Goal: Task Accomplishment & Management: Use online tool/utility

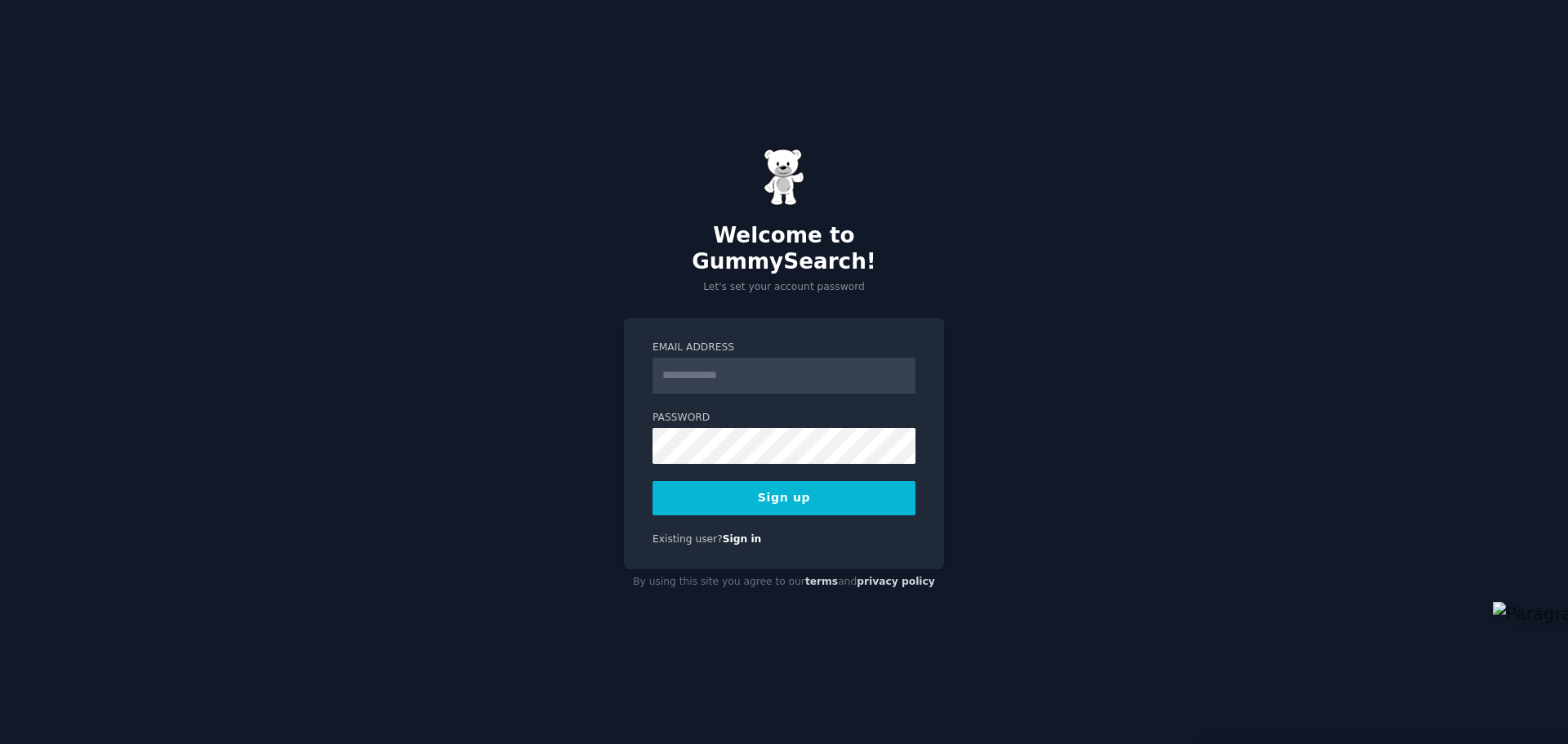
click at [779, 361] on input "Email Address" at bounding box center [784, 375] width 263 height 36
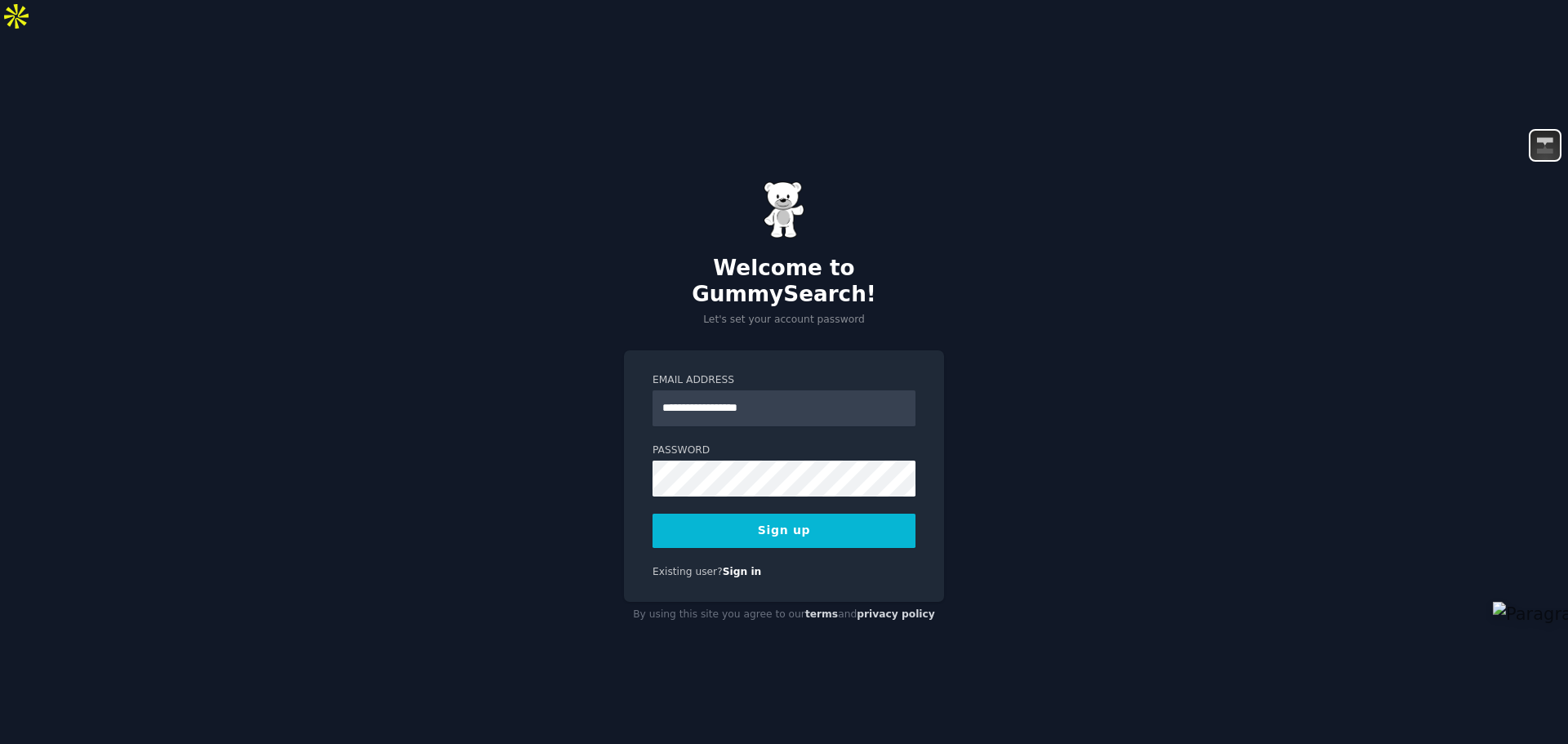
click at [574, 520] on div "**********" at bounding box center [784, 405] width 1568 height 744
click at [773, 390] on input "**********" at bounding box center [784, 408] width 263 height 36
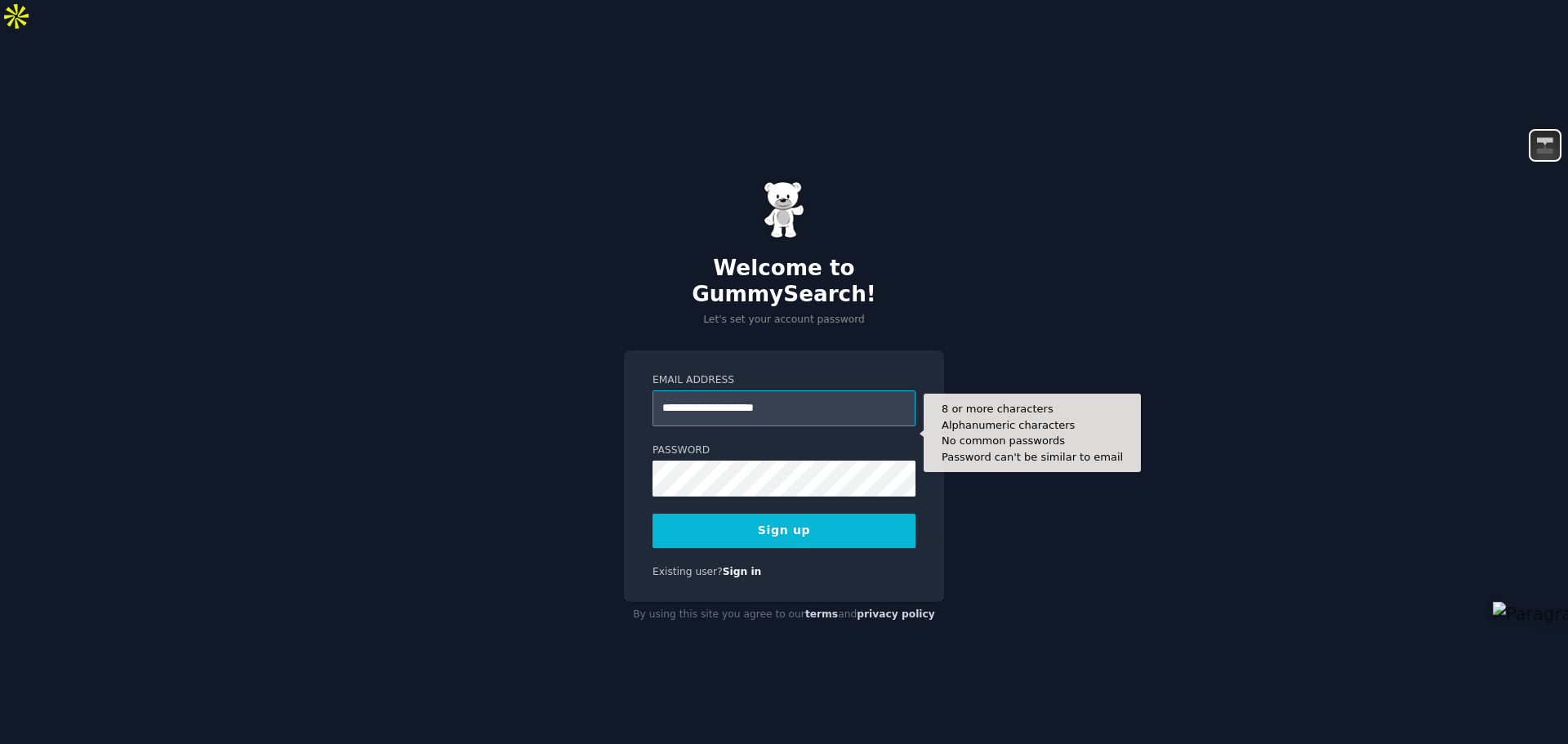
type input "**********"
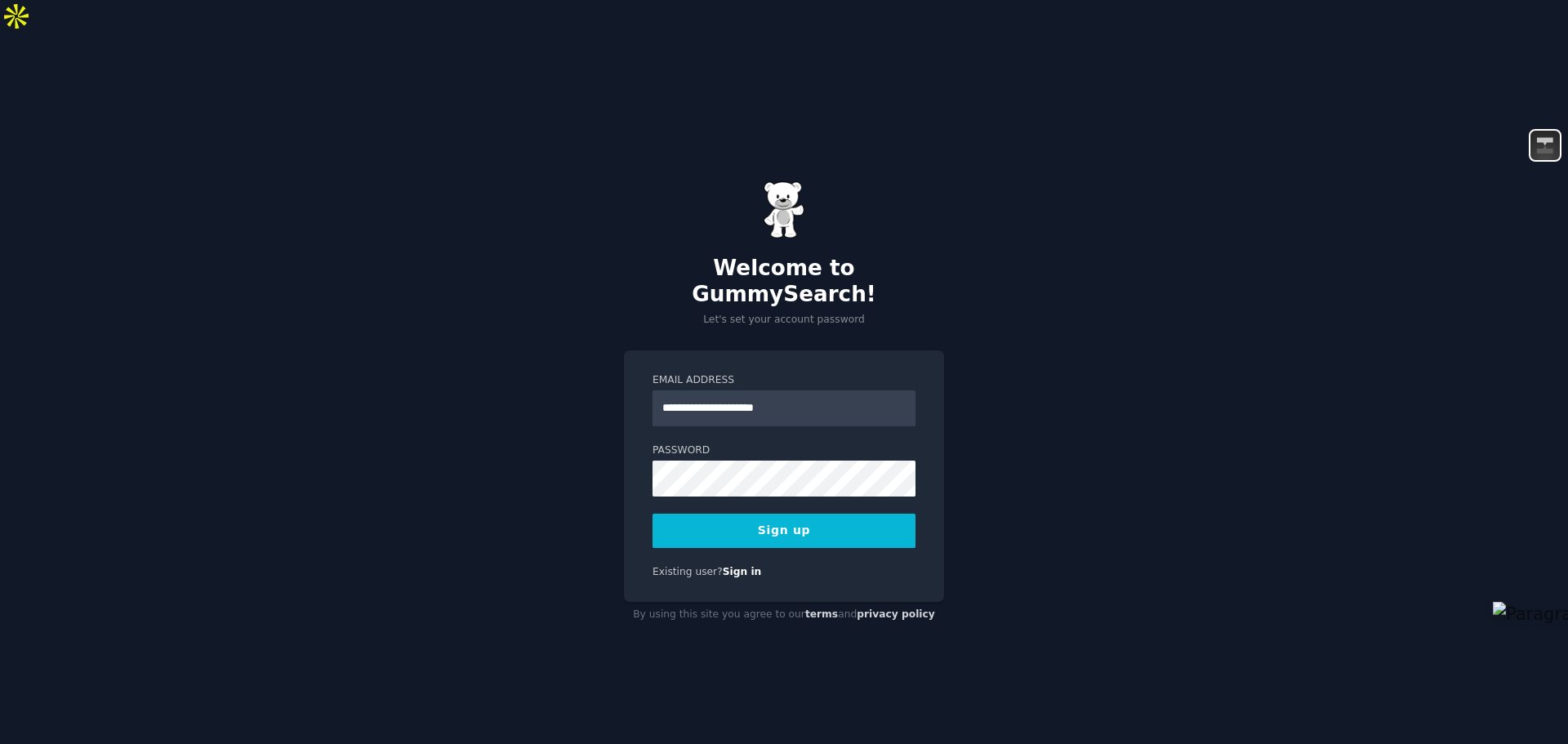
click at [793, 514] on button "Sign up" at bounding box center [784, 532] width 263 height 35
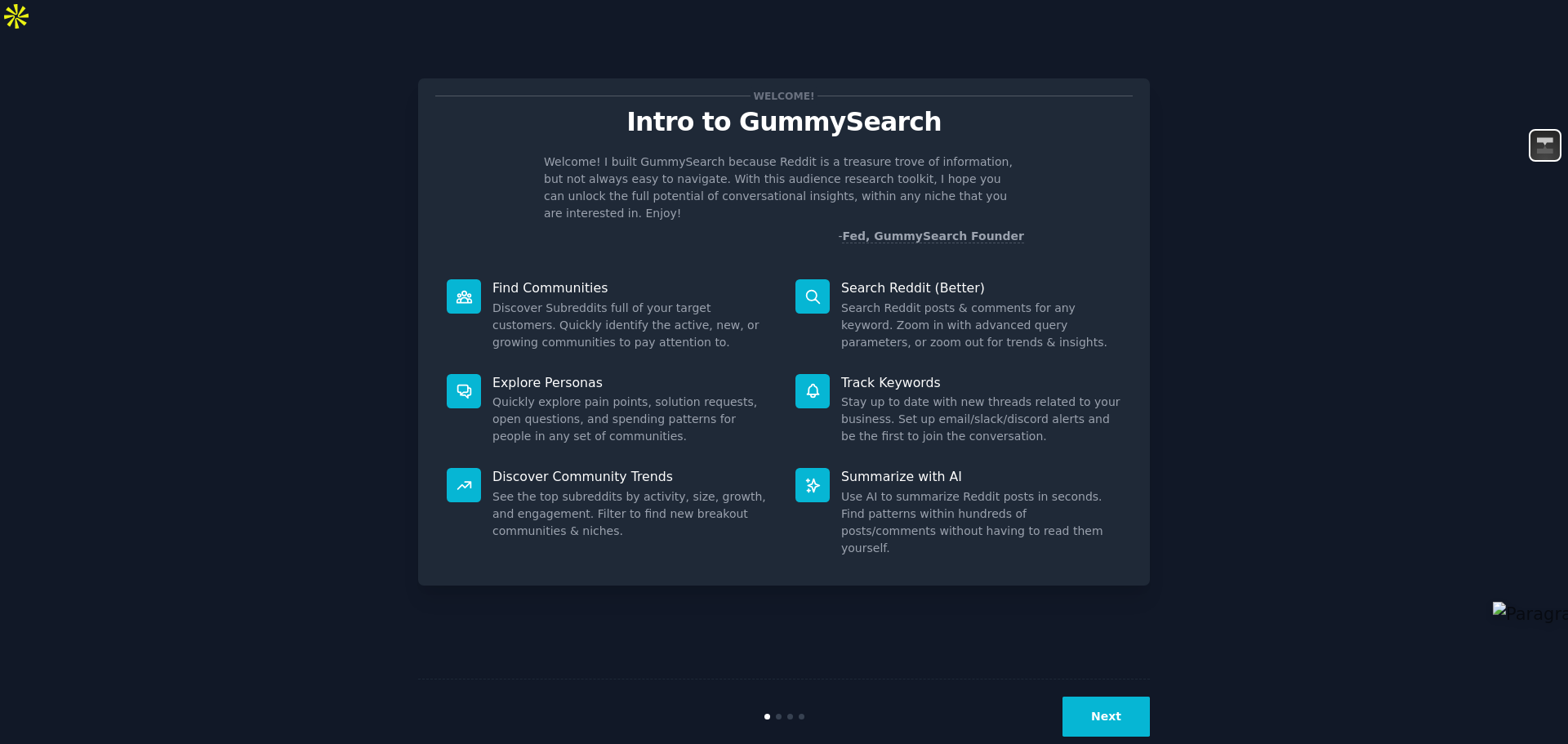
click at [1104, 697] on button "Next" at bounding box center [1106, 717] width 87 height 40
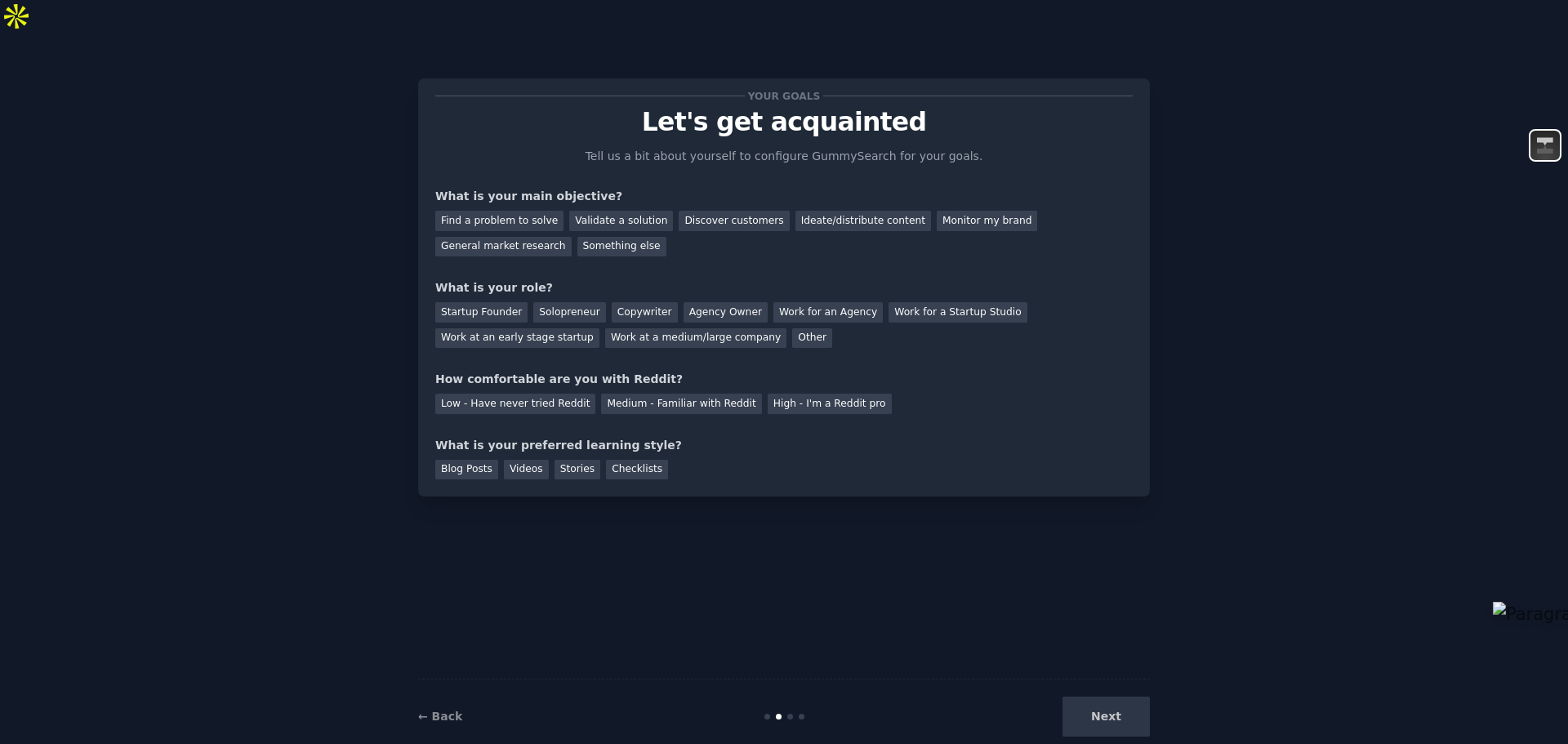
drag, startPoint x: 912, startPoint y: 552, endPoint x: 791, endPoint y: 422, distance: 177.6
click at [791, 422] on div "Your goals Let's get acquainted Tell us a bit about yourself to configure Gummy…" at bounding box center [783, 405] width 731 height 699
click at [710, 211] on div "Discover customers" at bounding box center [733, 220] width 110 height 20
click at [605, 329] on div "Work at a medium/large company" at bounding box center [696, 338] width 182 height 20
click at [649, 394] on div "Medium - Familiar with Reddit" at bounding box center [680, 404] width 160 height 20
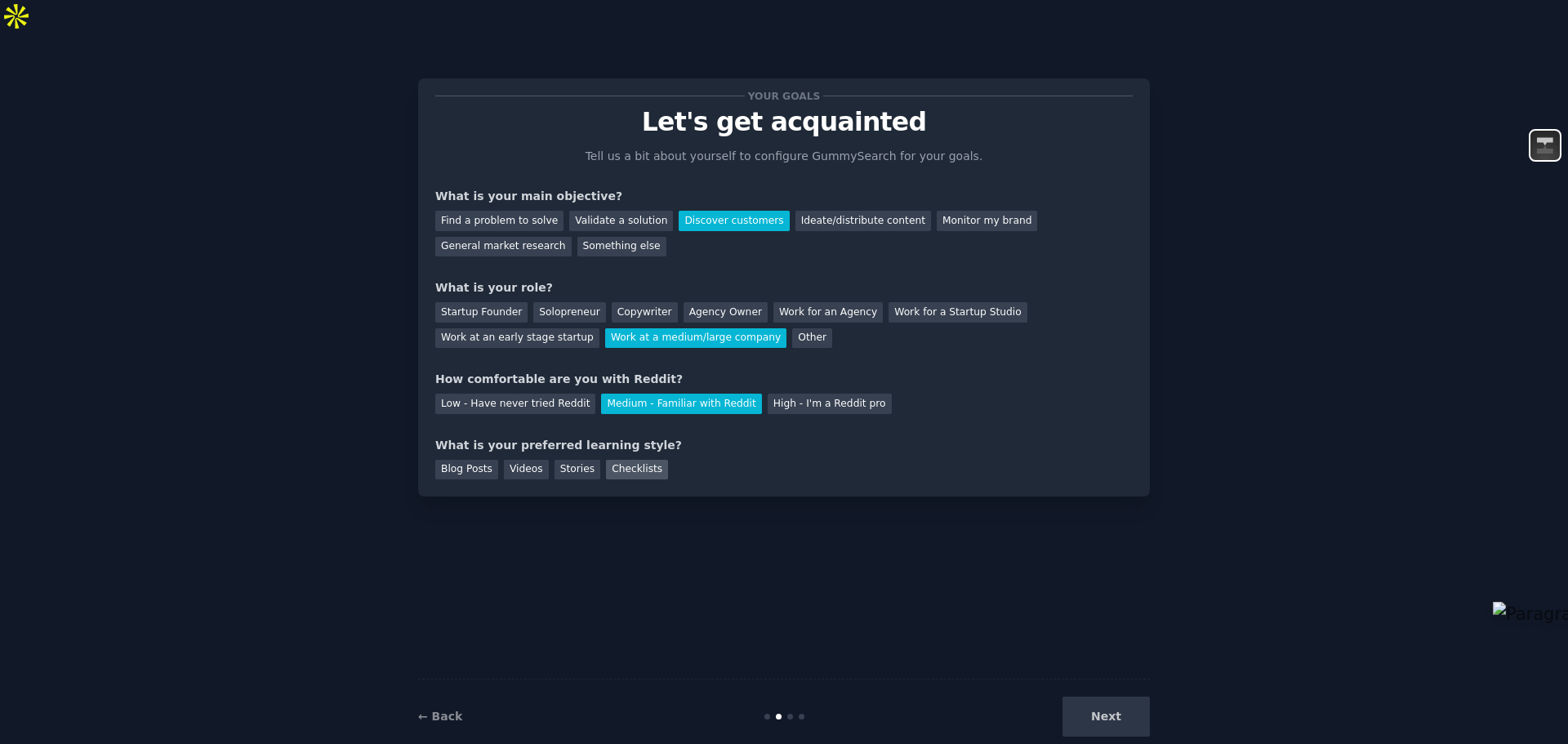
click at [620, 459] on div "Checklists" at bounding box center [637, 469] width 62 height 20
click at [1106, 697] on button "Next" at bounding box center [1106, 717] width 87 height 40
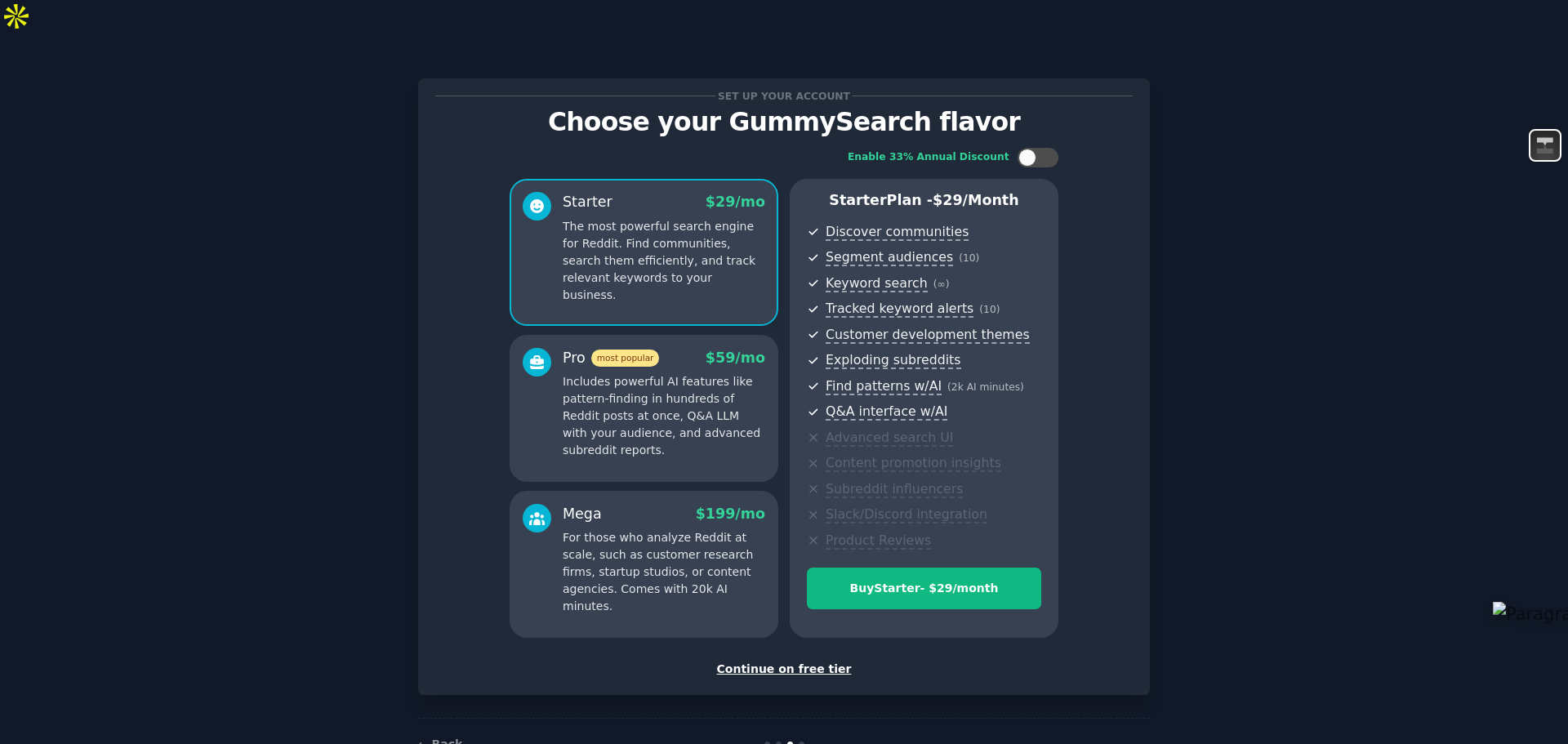
click at [803, 661] on div "Continue on free tier" at bounding box center [784, 670] width 698 height 17
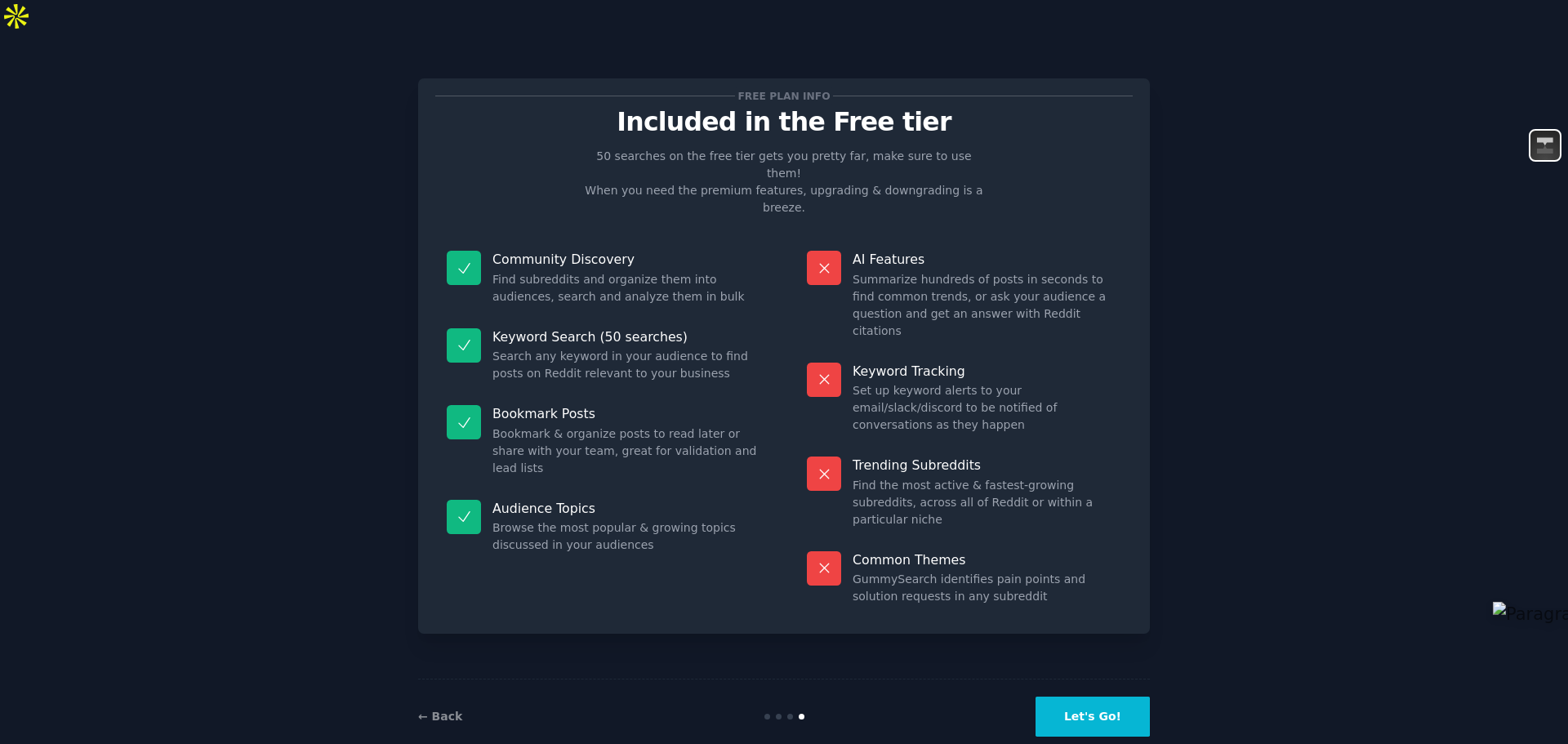
click at [1105, 697] on button "Let's Go!" at bounding box center [1092, 717] width 114 height 40
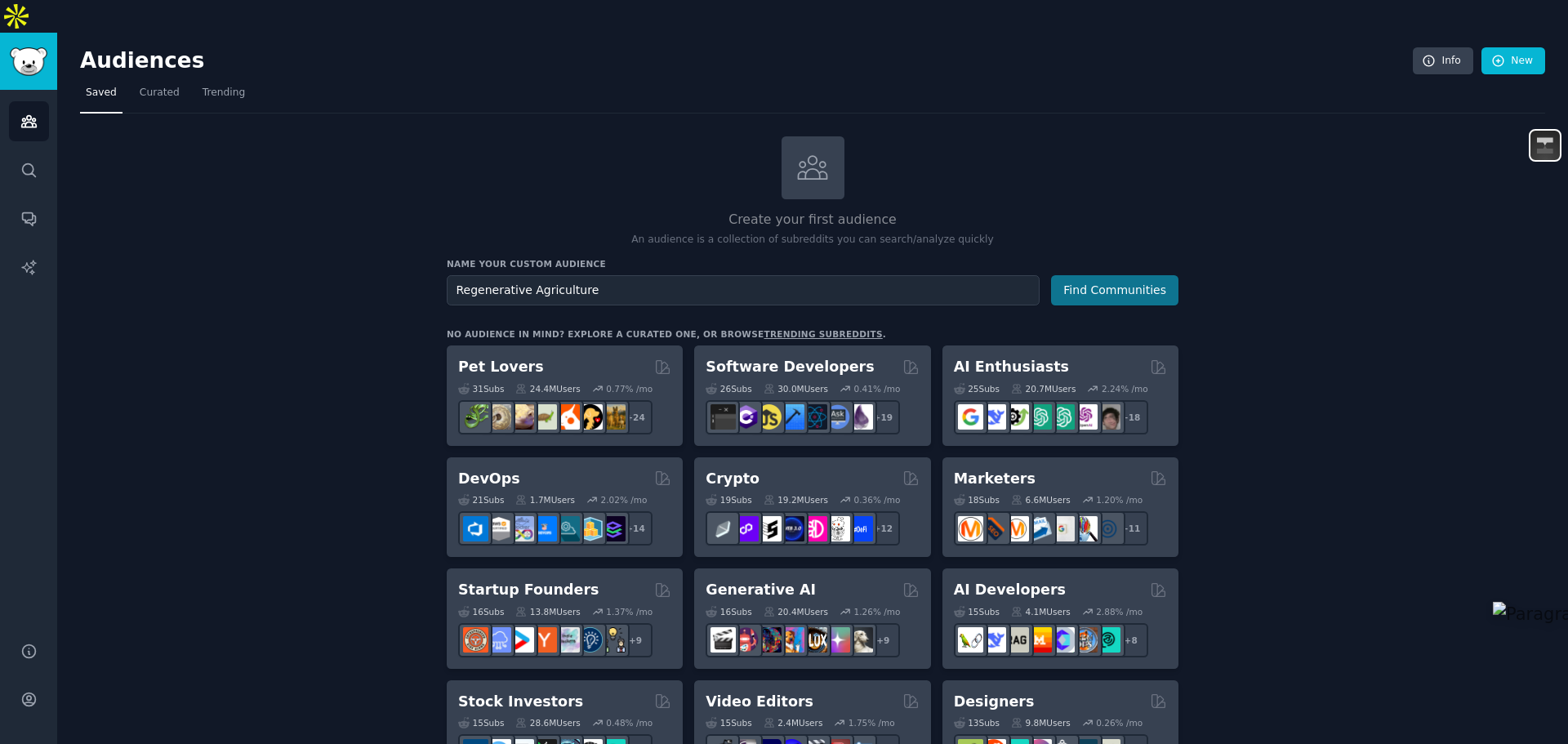
type input "Regenerative Agriculture"
click at [1108, 275] on button "Find Communities" at bounding box center [1115, 289] width 128 height 30
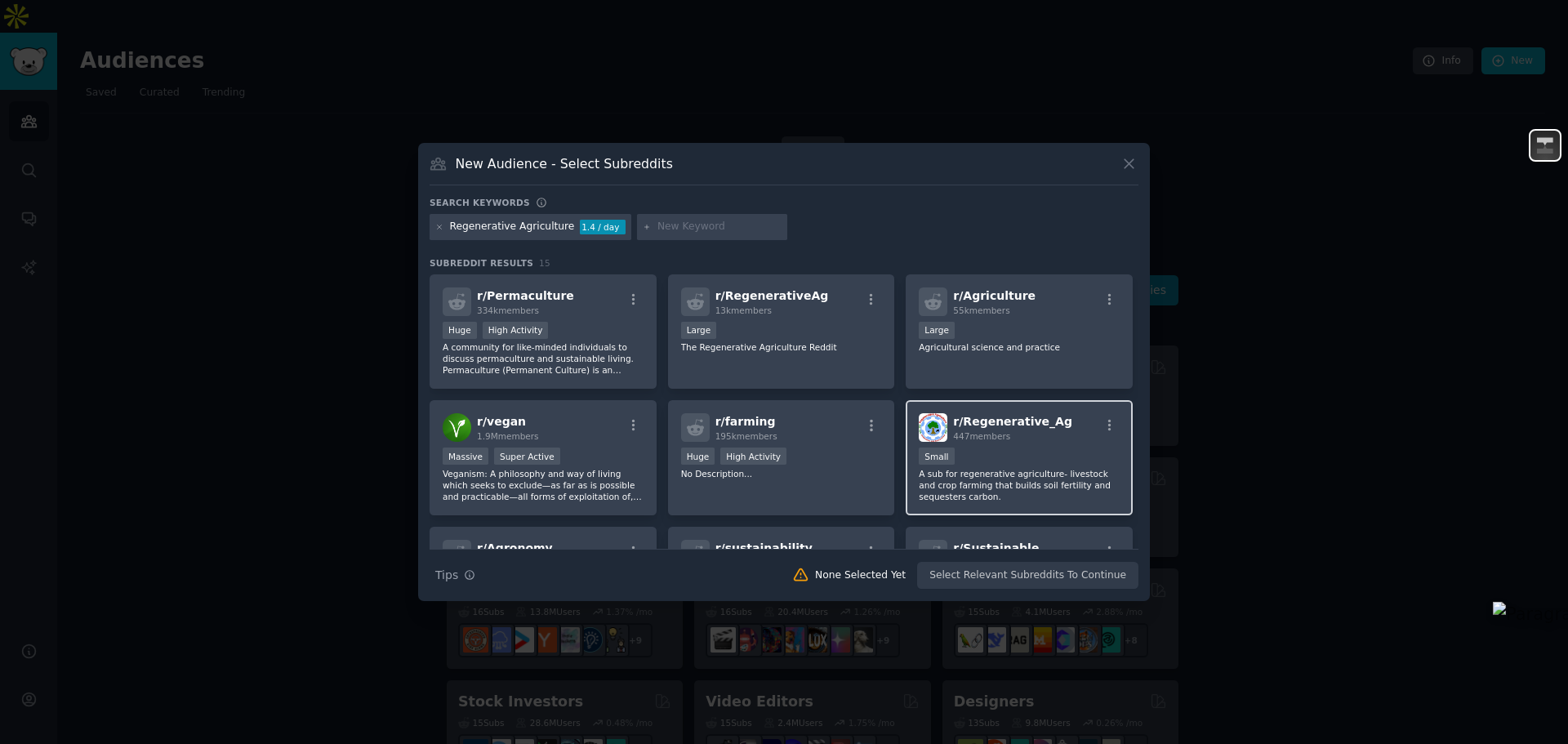
click at [1049, 445] on div "r/ Regenerative_Ag 447 members Small A sub for regenerative agriculture- livest…" at bounding box center [1018, 458] width 227 height 115
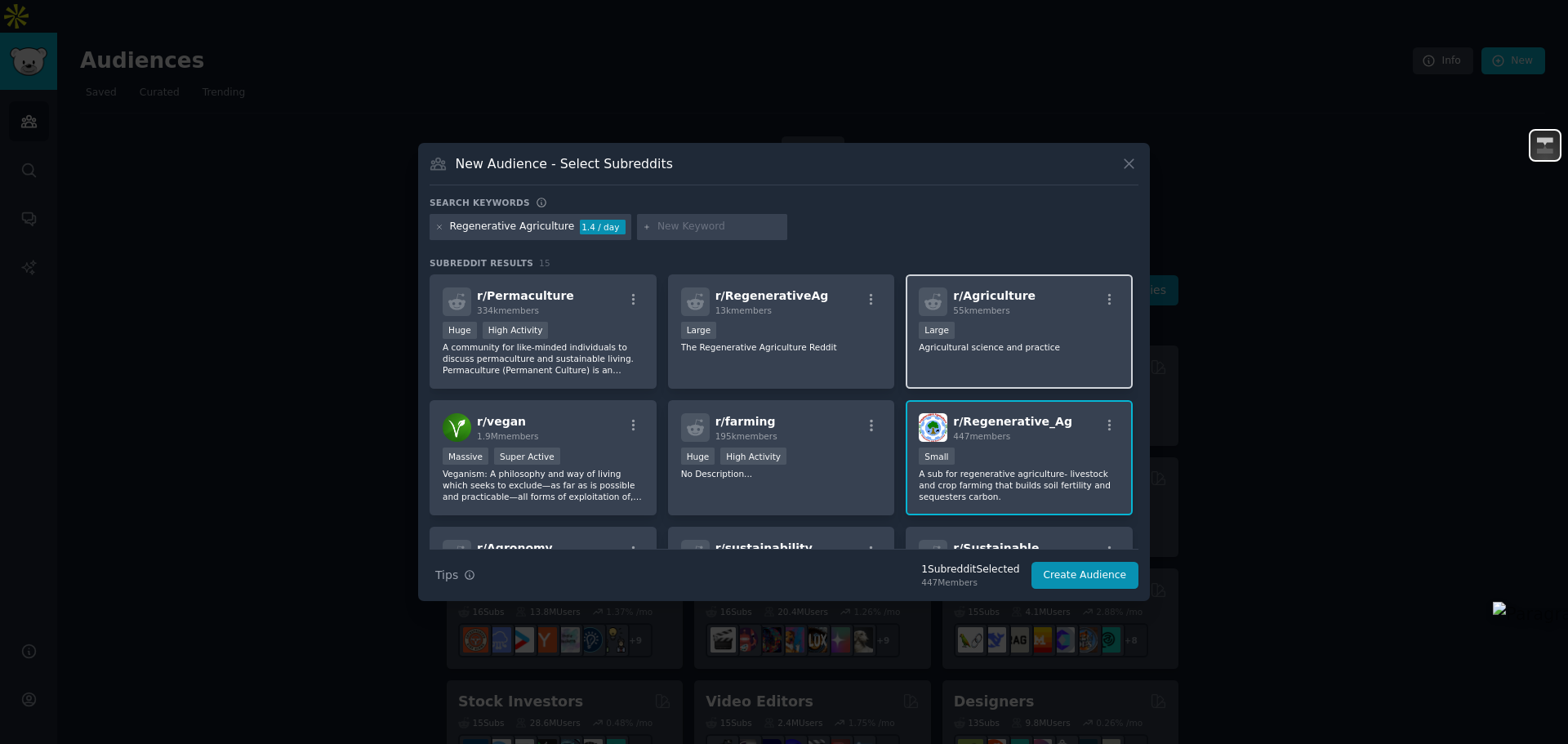
click at [1023, 342] on p "Agricultural science and practice" at bounding box center [1018, 347] width 201 height 12
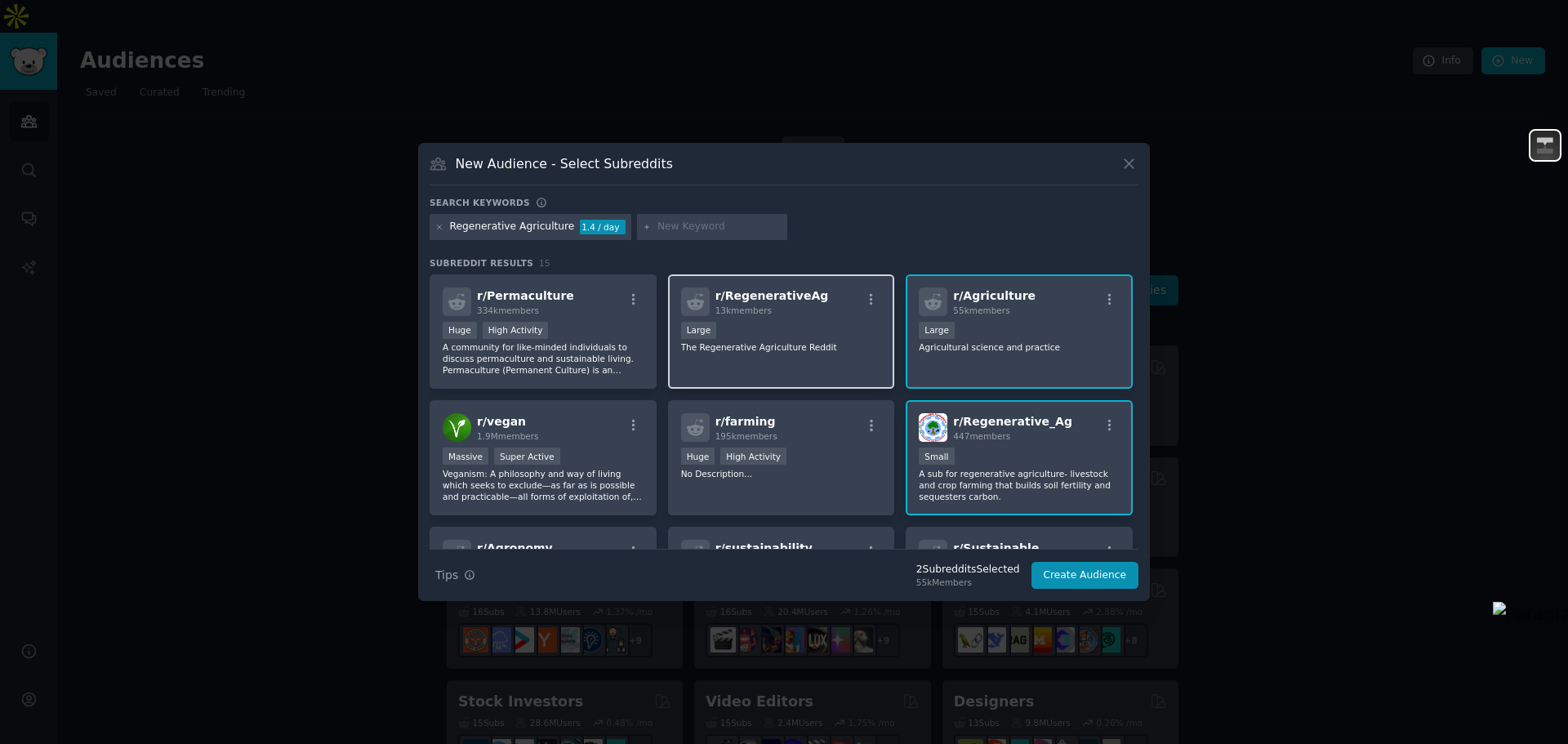
click at [799, 343] on p "The Regenerative Agriculture Reddit" at bounding box center [781, 347] width 201 height 12
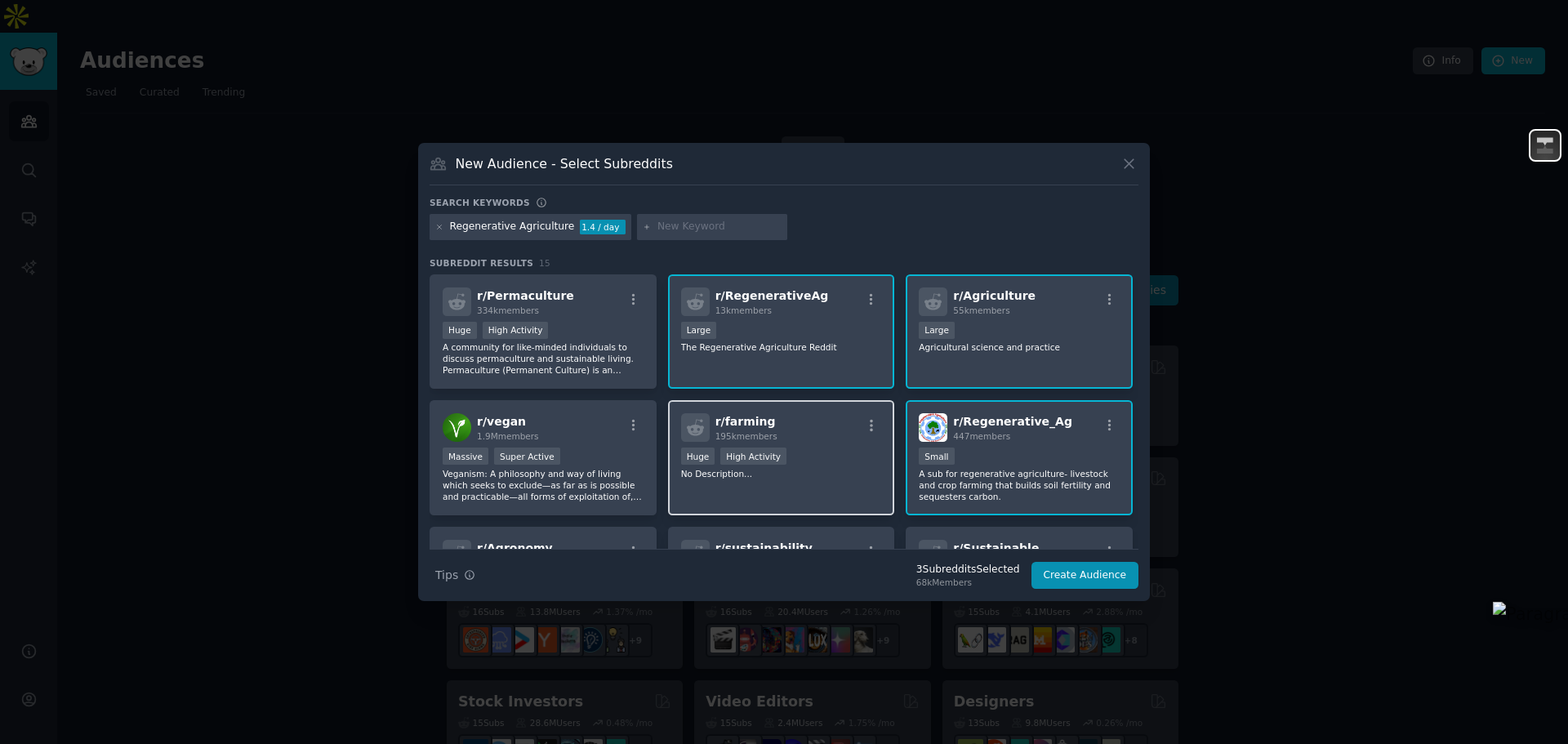
click at [822, 471] on p "No Description..." at bounding box center [781, 474] width 201 height 12
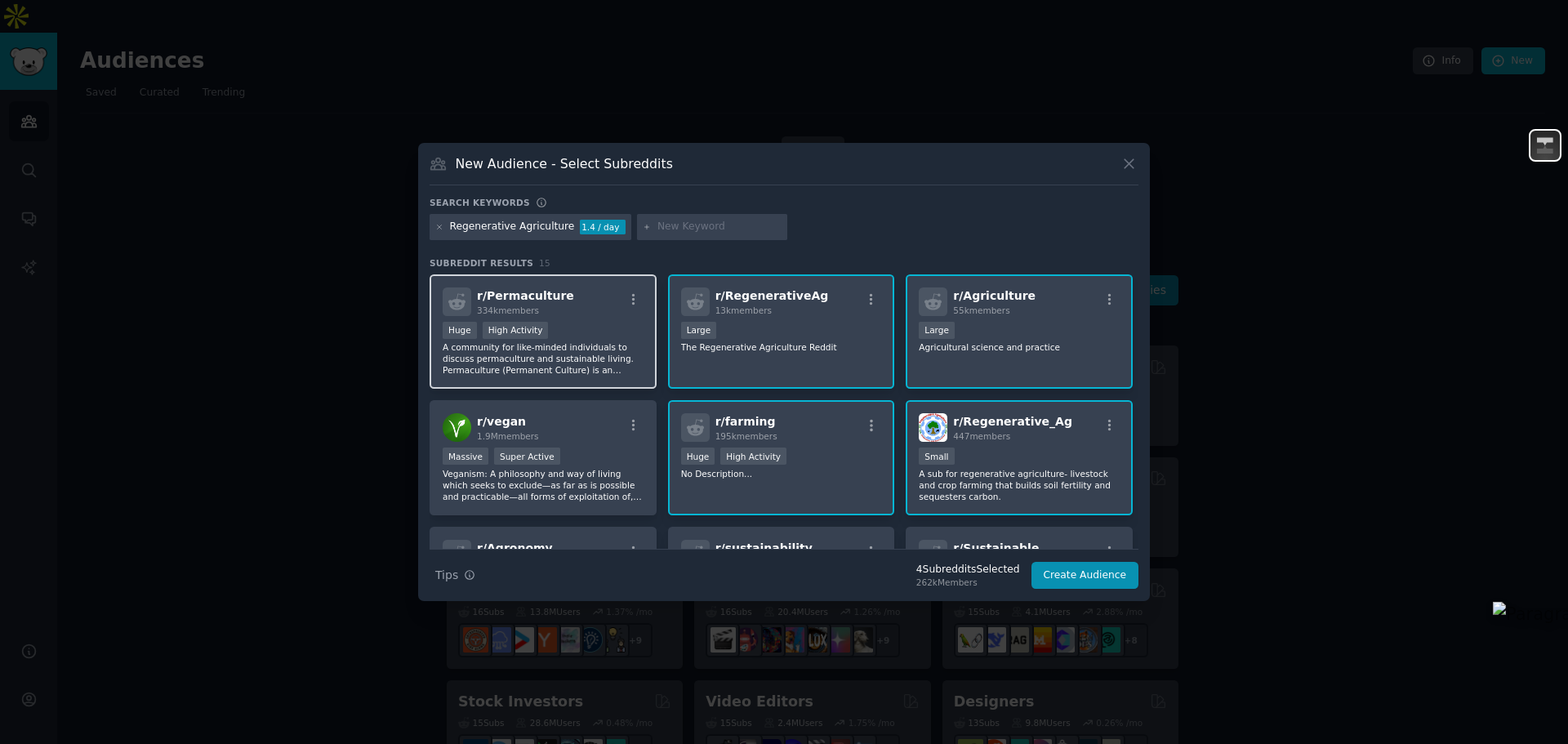
click at [587, 324] on div ">= 80th percentile for submissions / day Huge High Activity" at bounding box center [543, 332] width 201 height 20
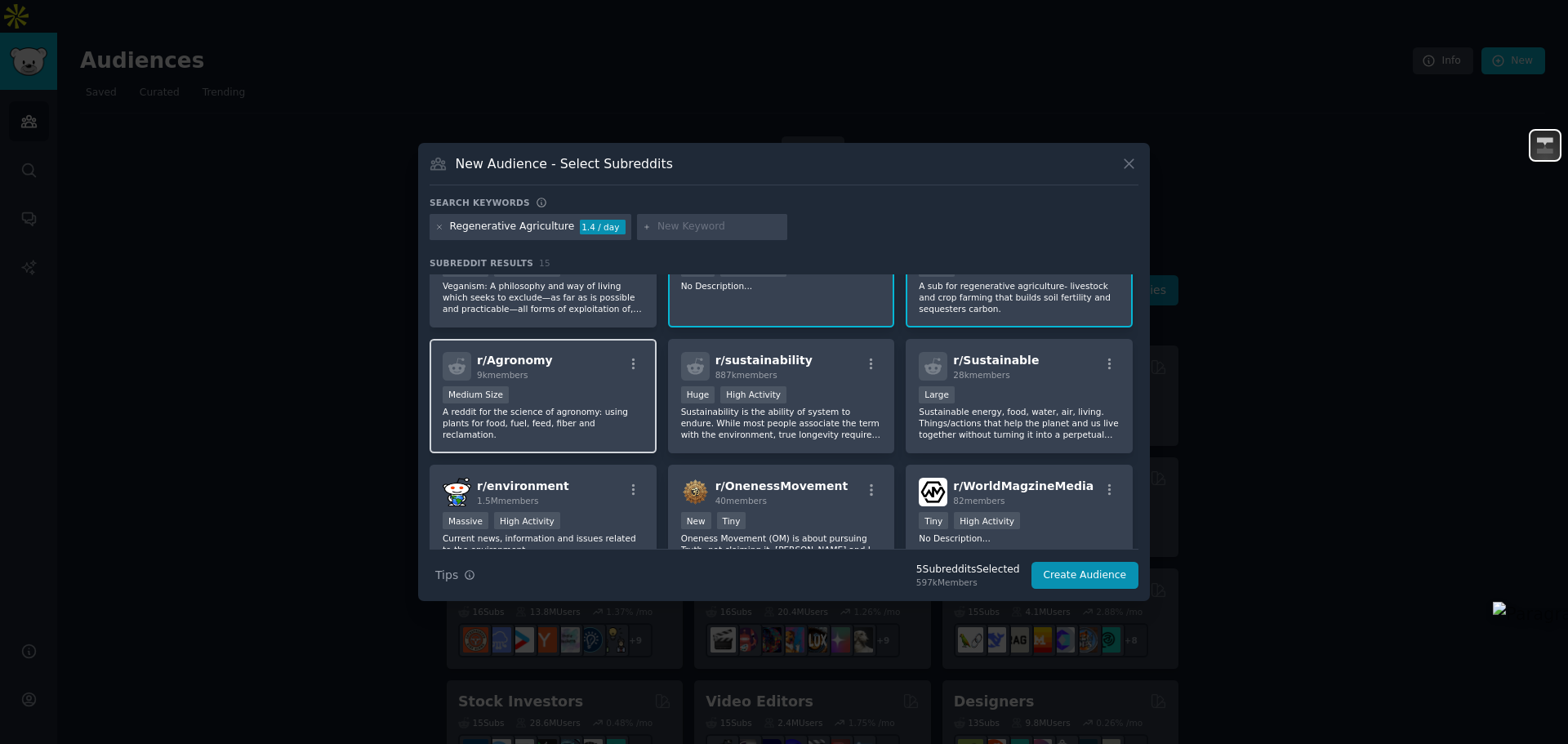
scroll to position [191, 0]
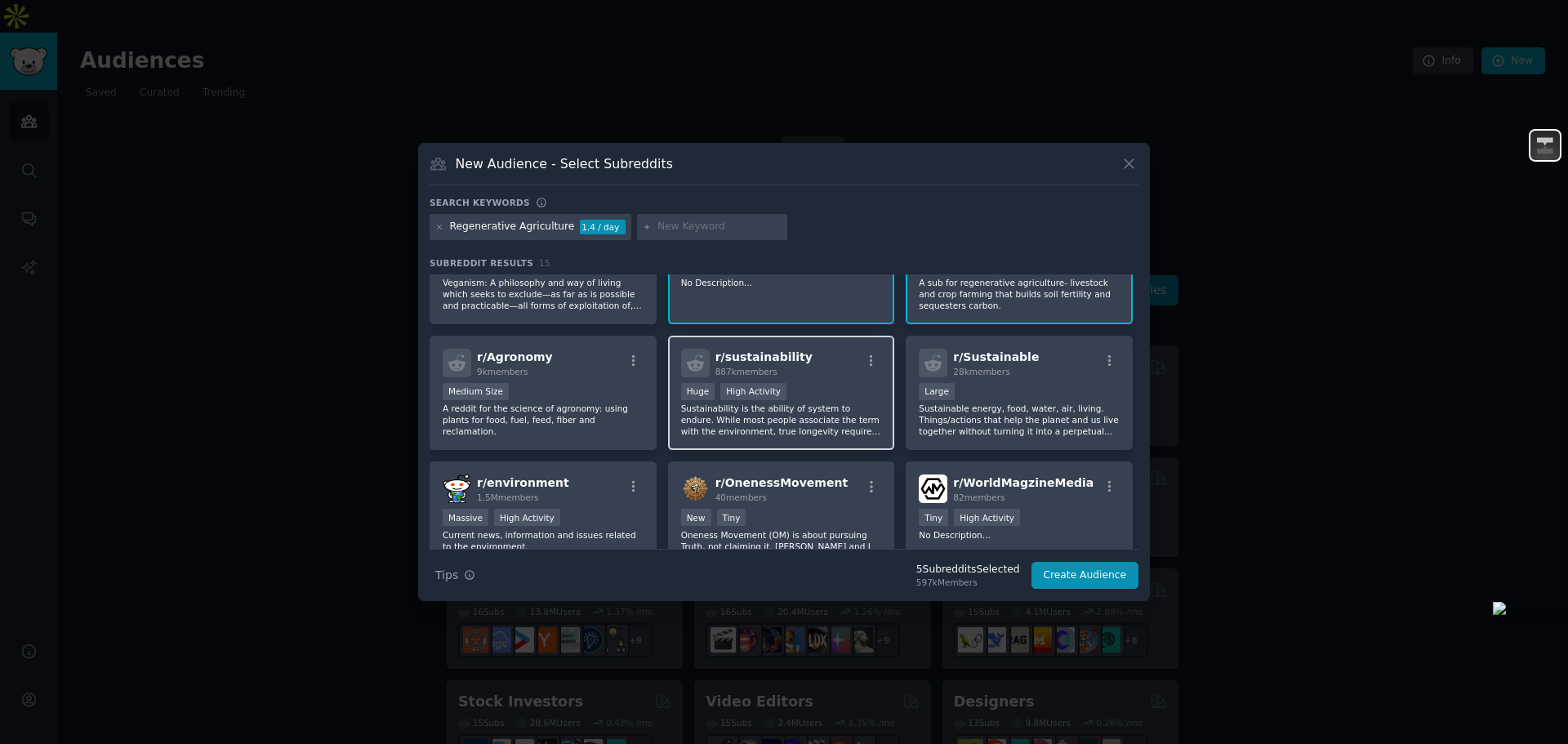
click at [726, 403] on p "Sustainability is the ability of system to endure. While most people associate …" at bounding box center [781, 420] width 201 height 35
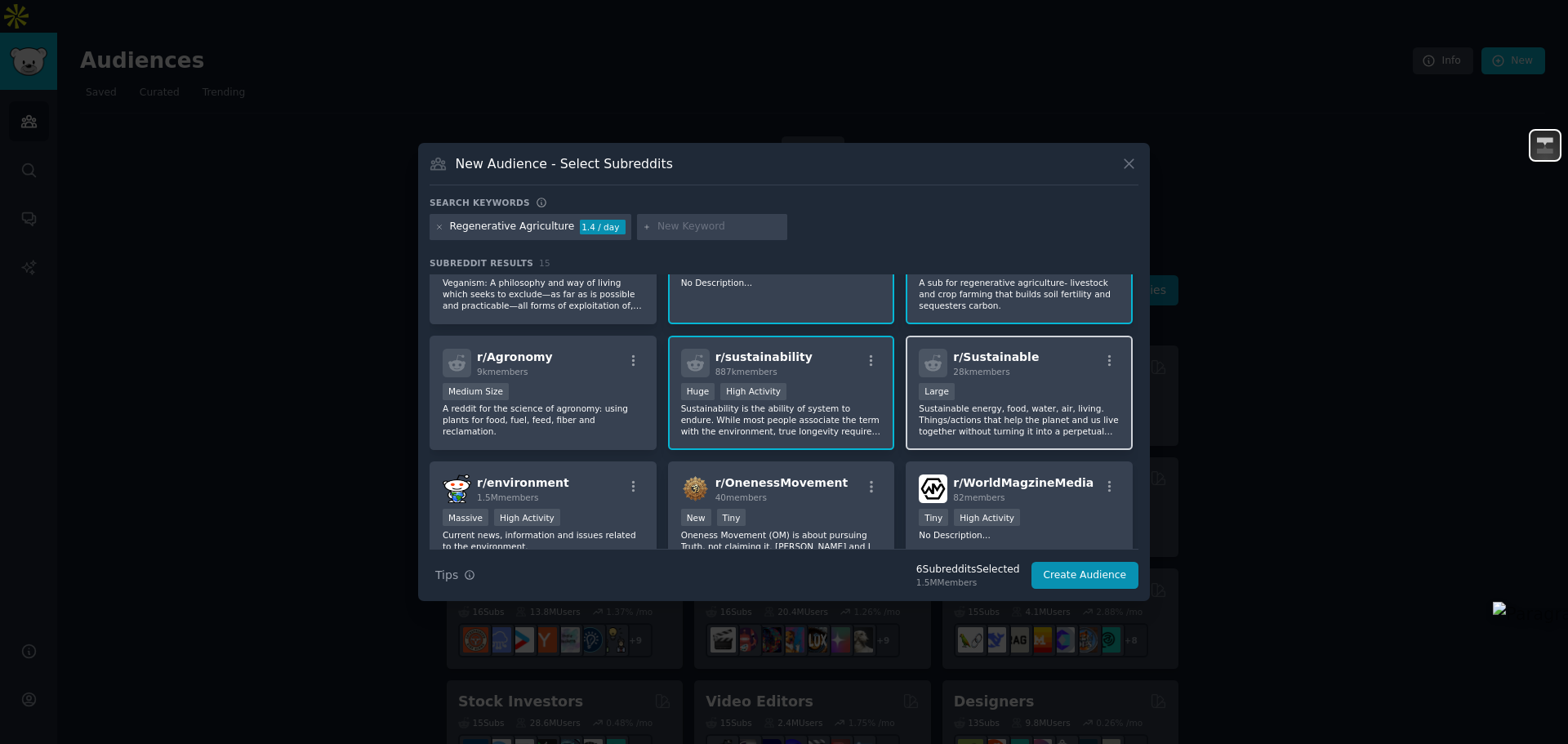
click at [989, 405] on p "Sustainable energy, food, water, air, living. Things/actions that help the plan…" at bounding box center [1018, 420] width 201 height 35
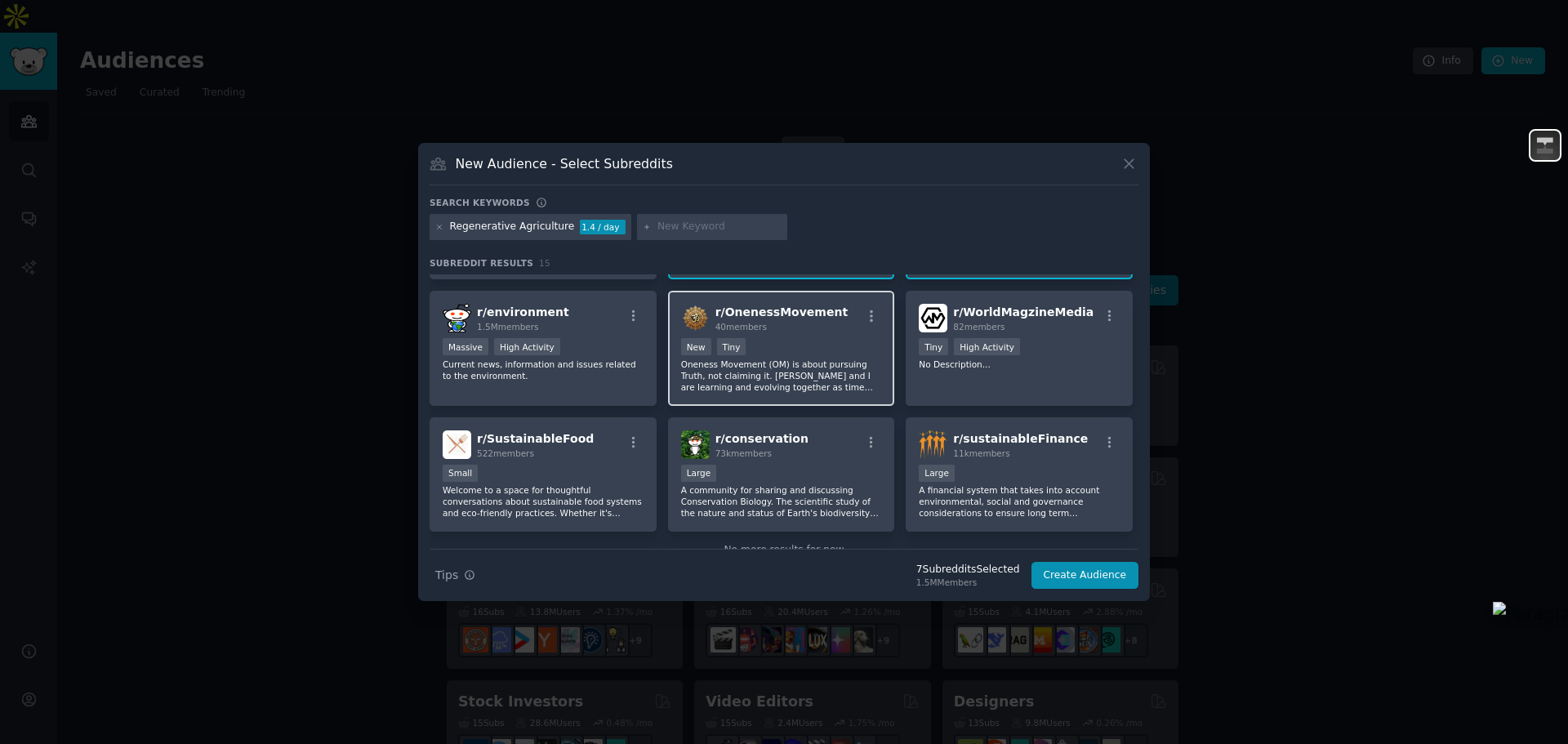
scroll to position [402, 0]
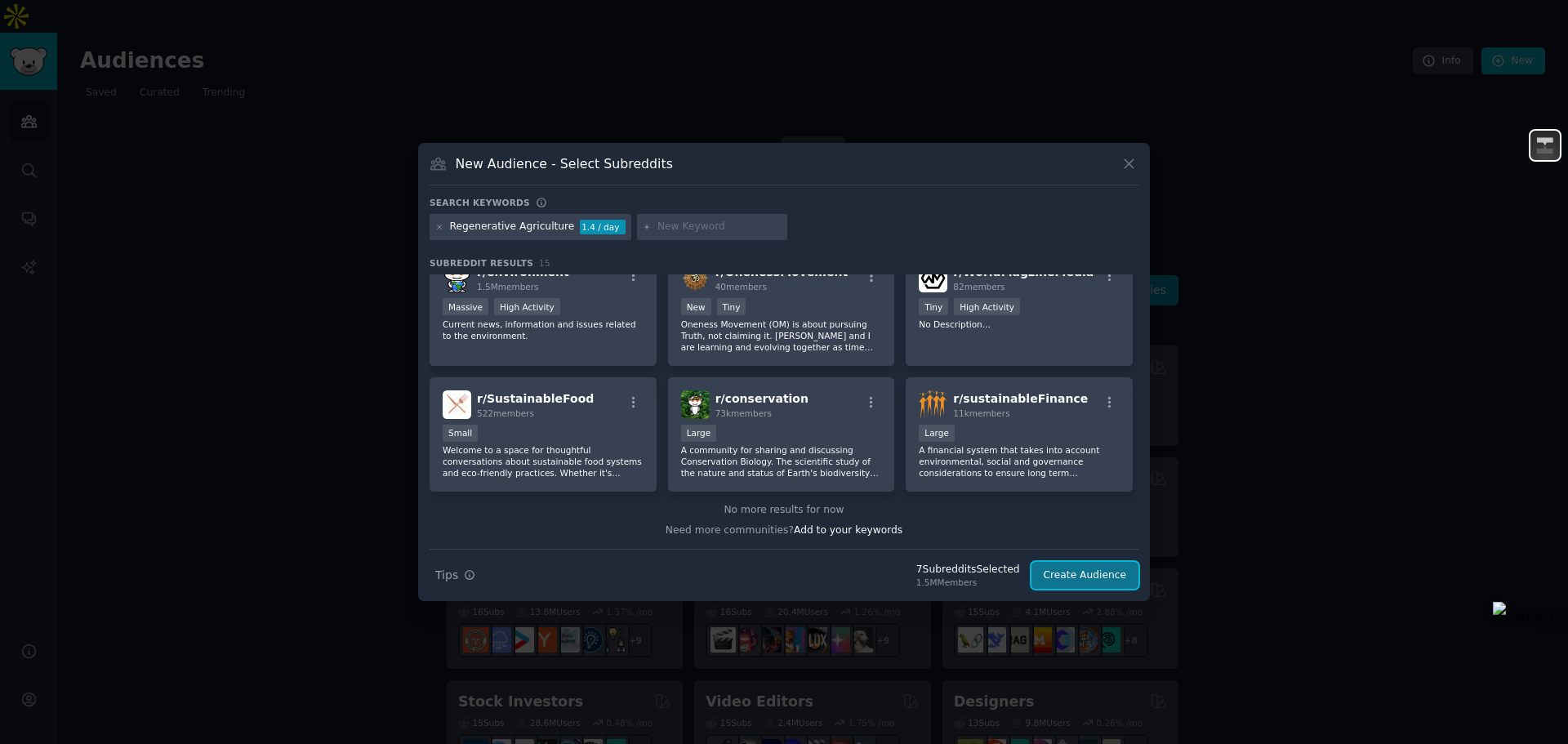
click at [1083, 574] on button "Create Audience" at bounding box center [1085, 576] width 108 height 28
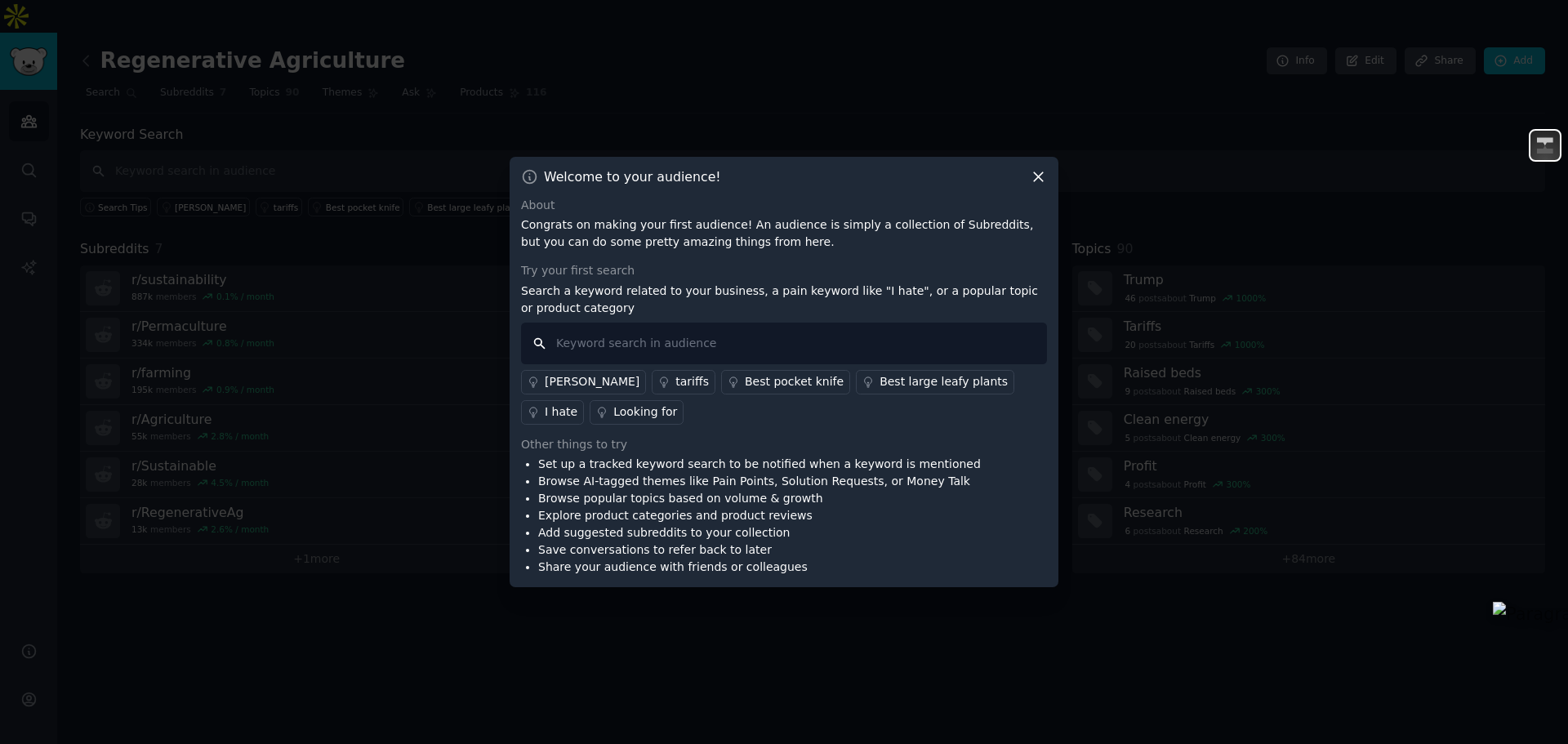
click at [677, 357] on input "text" at bounding box center [783, 343] width 526 height 41
type input "courses"
click at [658, 433] on div "About Congrats on making your first audience! An audience is simply a collectio…" at bounding box center [783, 386] width 526 height 380
click at [894, 335] on input "courses" at bounding box center [783, 343] width 526 height 41
